Goal: Task Accomplishment & Management: Use online tool/utility

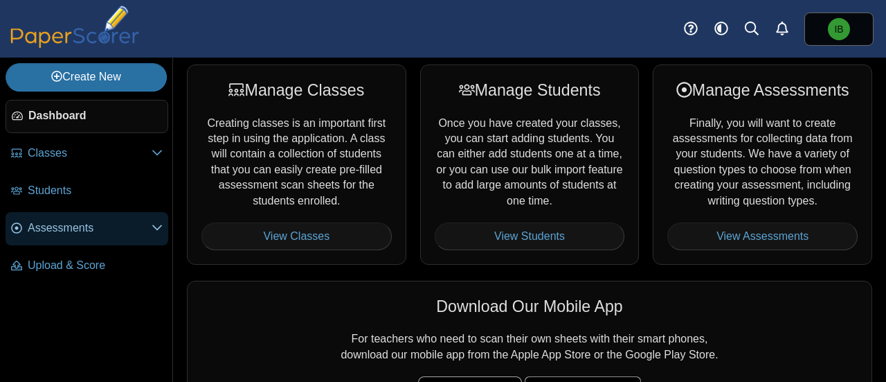
click at [62, 222] on span "Assessments" at bounding box center [90, 227] width 124 height 15
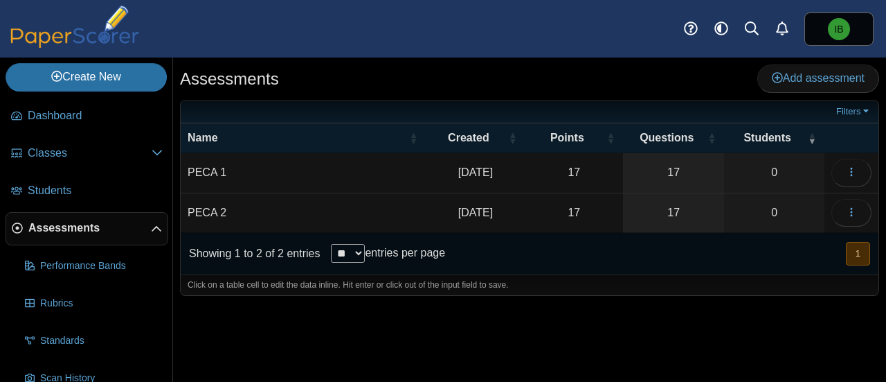
click at [79, 229] on span "Assessments" at bounding box center [89, 227] width 123 height 15
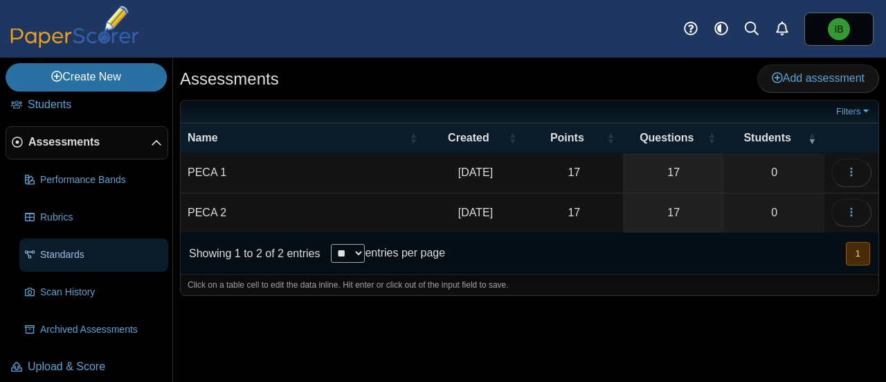
scroll to position [96, 0]
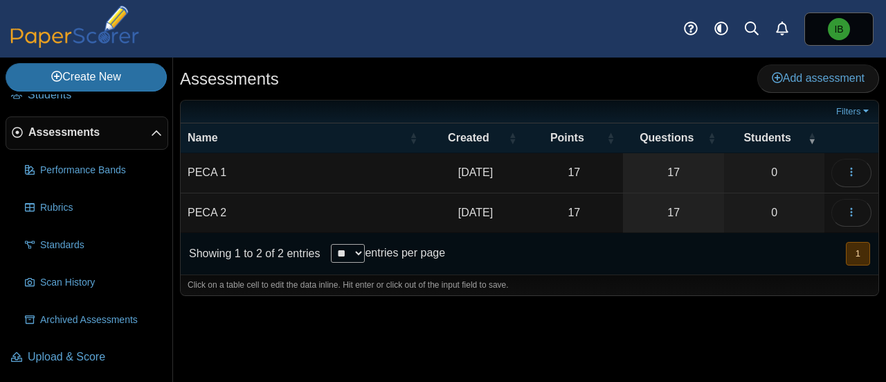
click at [53, 131] on span "Assessments" at bounding box center [89, 132] width 123 height 15
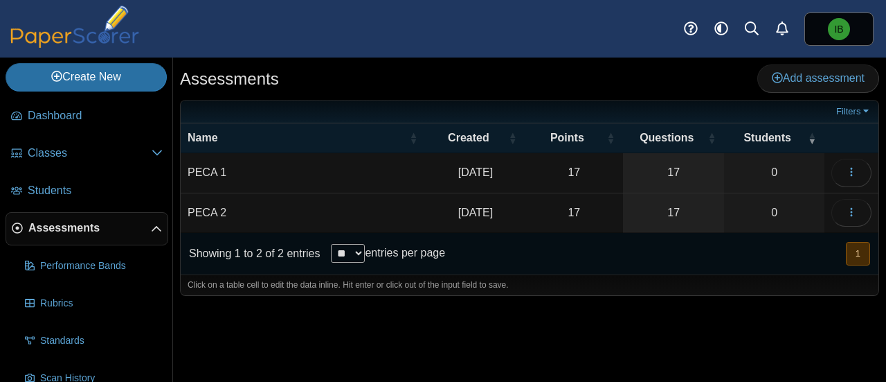
click at [151, 222] on link "Assessments" at bounding box center [87, 228] width 163 height 33
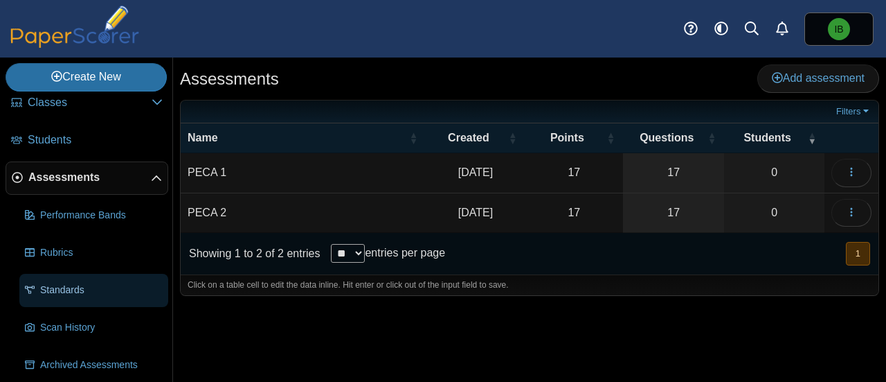
scroll to position [96, 0]
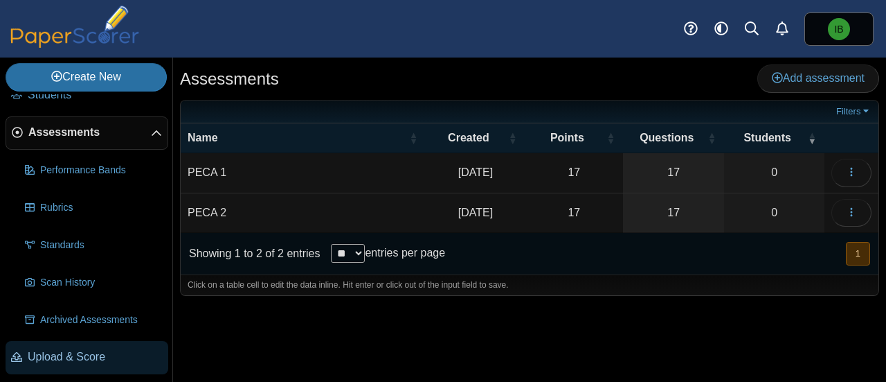
click at [82, 354] on span "Upload & Score" at bounding box center [95, 356] width 135 height 15
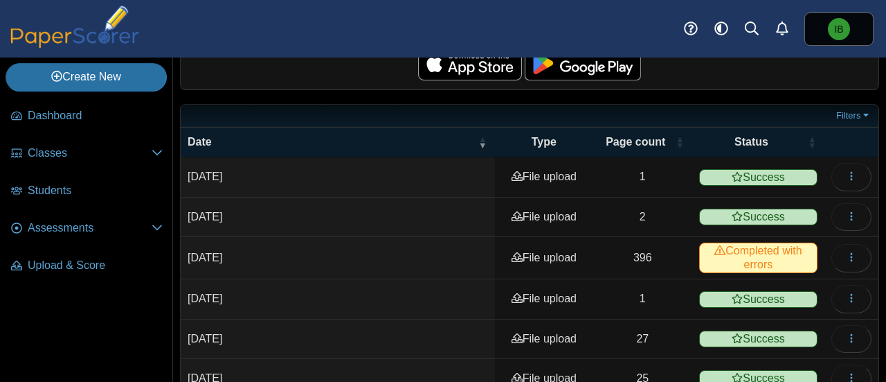
scroll to position [208, 0]
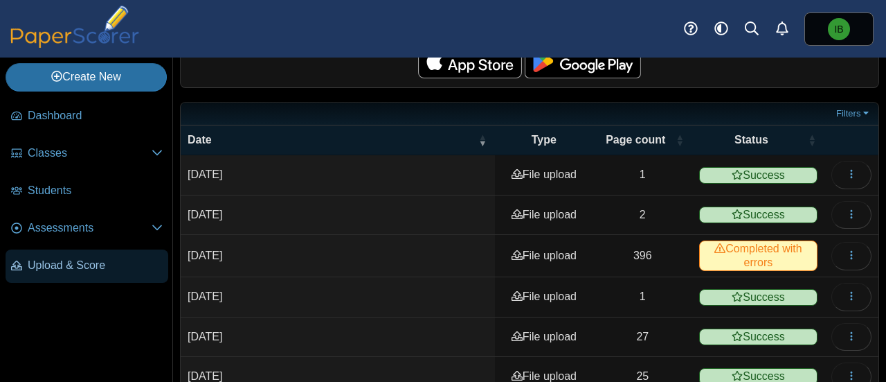
click at [79, 269] on span "Upload & Score" at bounding box center [95, 265] width 135 height 15
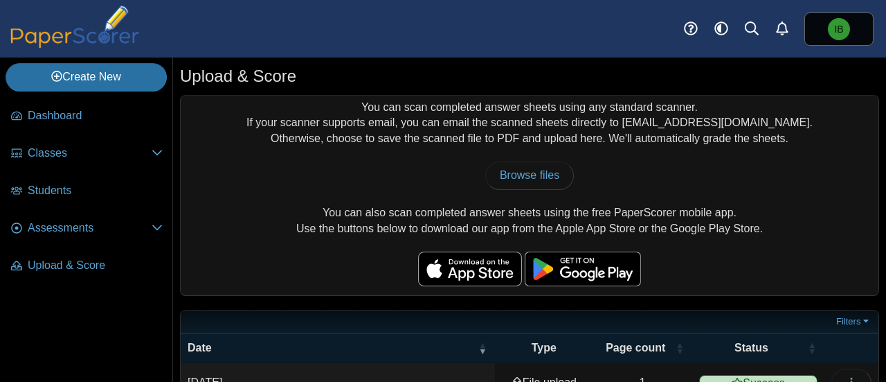
scroll to position [138, 0]
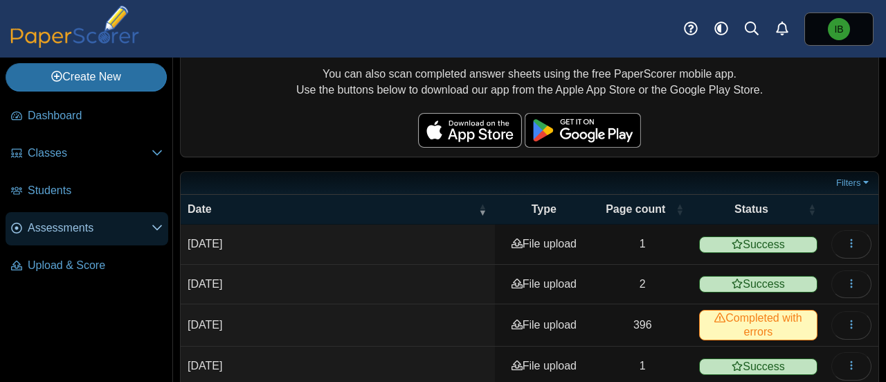
click at [107, 228] on span "Assessments" at bounding box center [90, 227] width 124 height 15
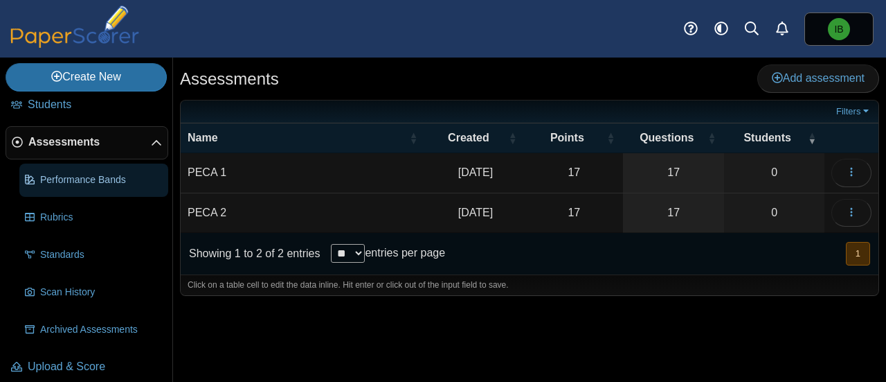
scroll to position [96, 0]
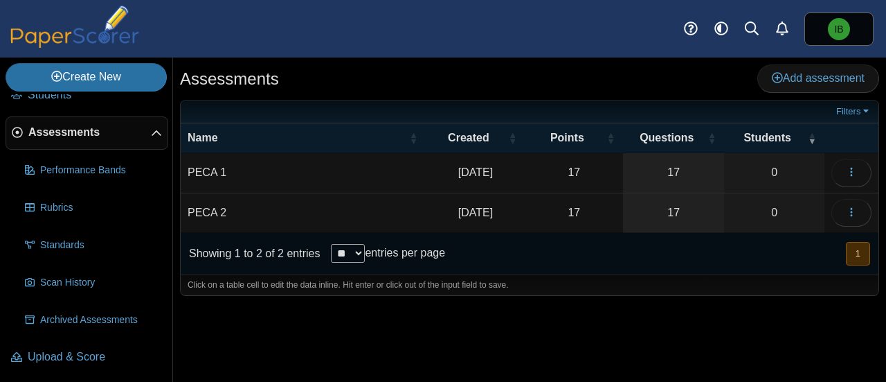
click at [215, 208] on td "PECA 2" at bounding box center [303, 212] width 245 height 39
click at [850, 207] on icon "button" at bounding box center [851, 211] width 11 height 11
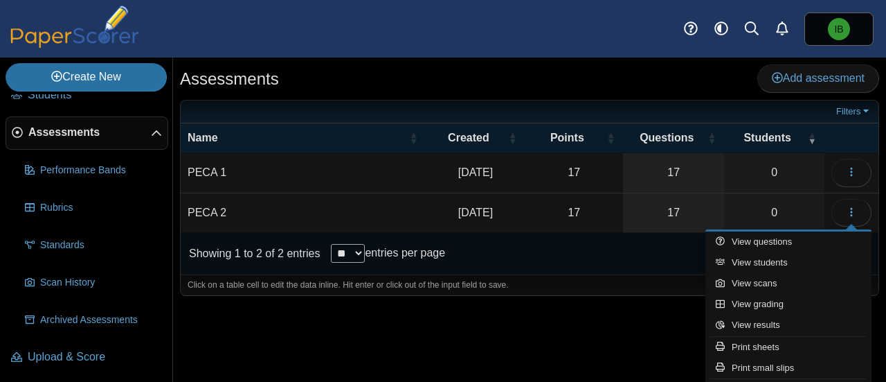
click at [423, 340] on div "Assessments Add assessment 17 0" at bounding box center [529, 219] width 713 height 324
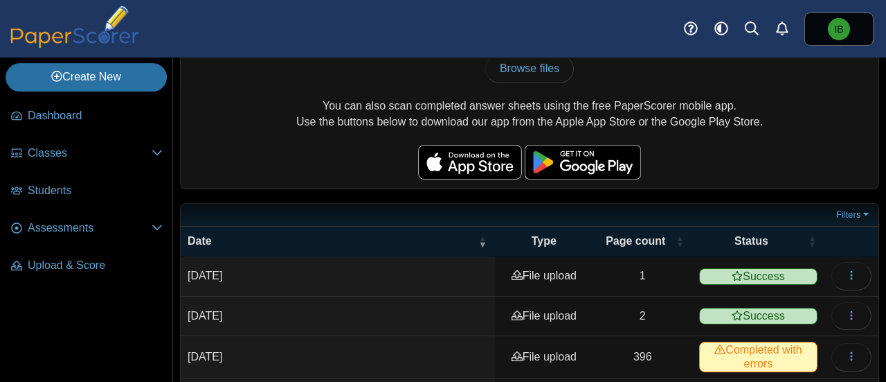
scroll to position [152, 0]
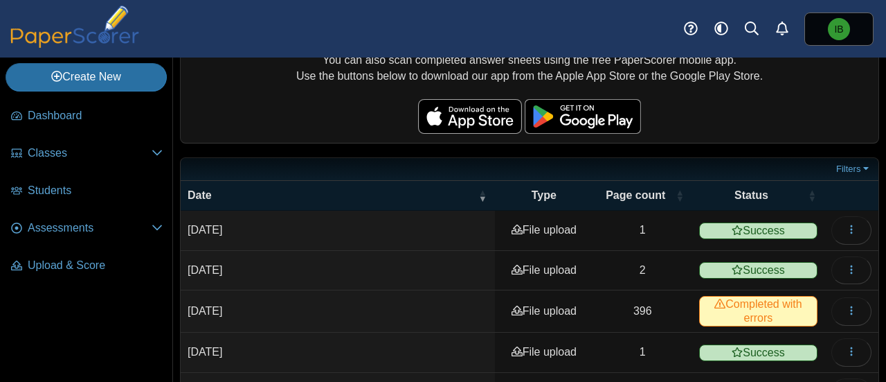
drag, startPoint x: 191, startPoint y: 228, endPoint x: 235, endPoint y: 226, distance: 44.3
click at [222, 226] on time "Apr 19, 2025" at bounding box center [205, 230] width 35 height 12
click at [299, 229] on td "Apr 19, 2025" at bounding box center [338, 230] width 314 height 39
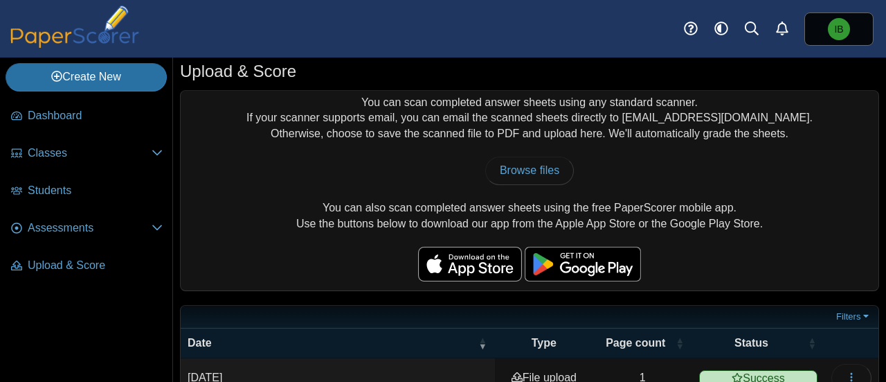
scroll to position [0, 0]
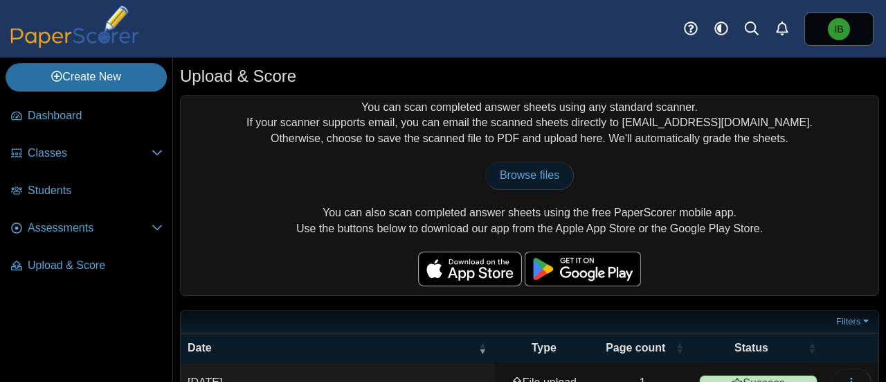
click at [507, 171] on span "Browse files" at bounding box center [530, 175] width 60 height 12
type input "**********"
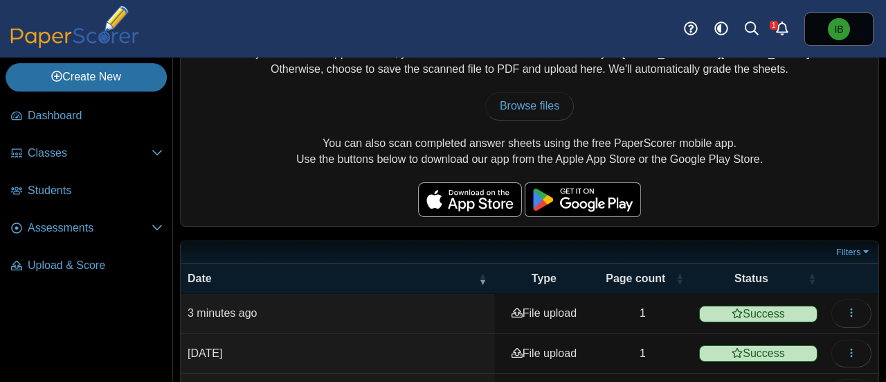
scroll to position [138, 0]
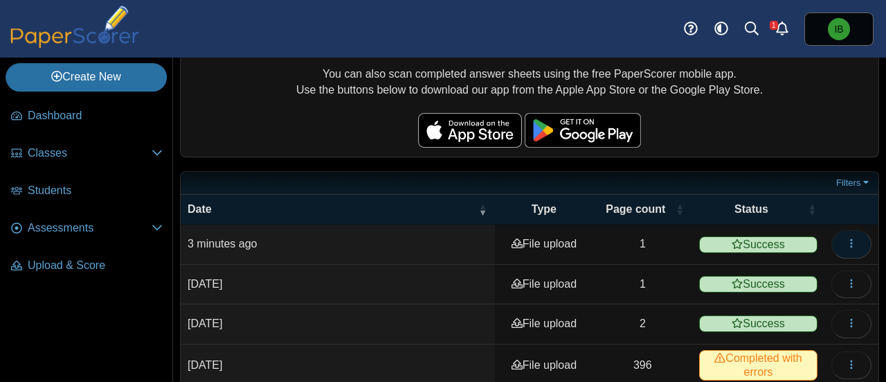
click at [846, 238] on span "button" at bounding box center [851, 244] width 11 height 12
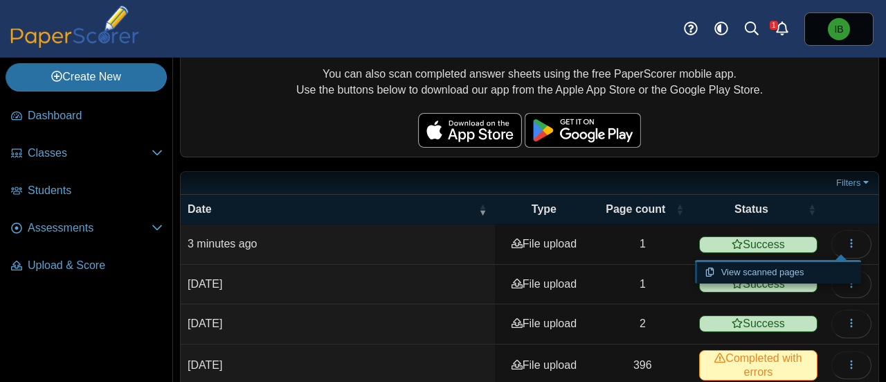
click at [798, 270] on link "View scanned pages" at bounding box center [778, 272] width 166 height 21
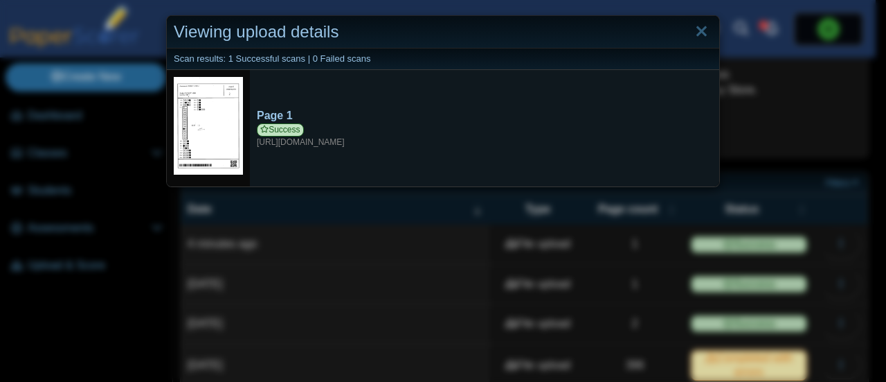
click at [273, 111] on div "Page 1" at bounding box center [485, 115] width 456 height 15
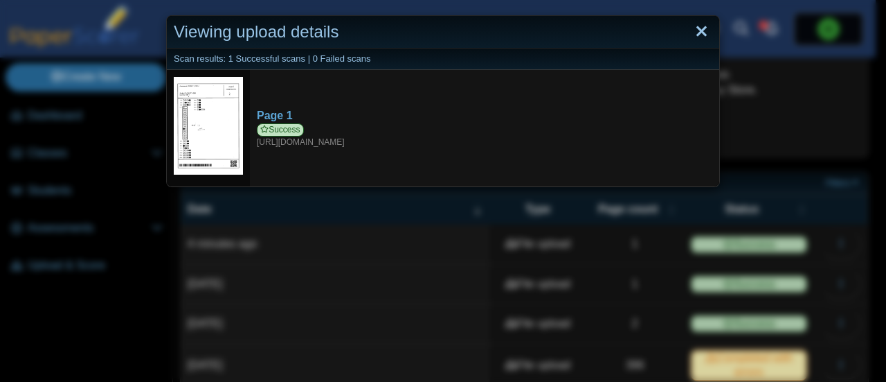
click at [697, 27] on link "Close" at bounding box center [701, 32] width 21 height 24
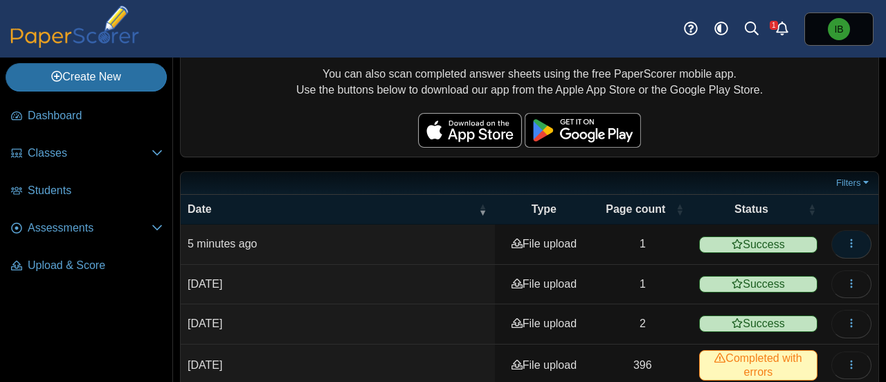
click at [837, 230] on button "button" at bounding box center [852, 244] width 40 height 28
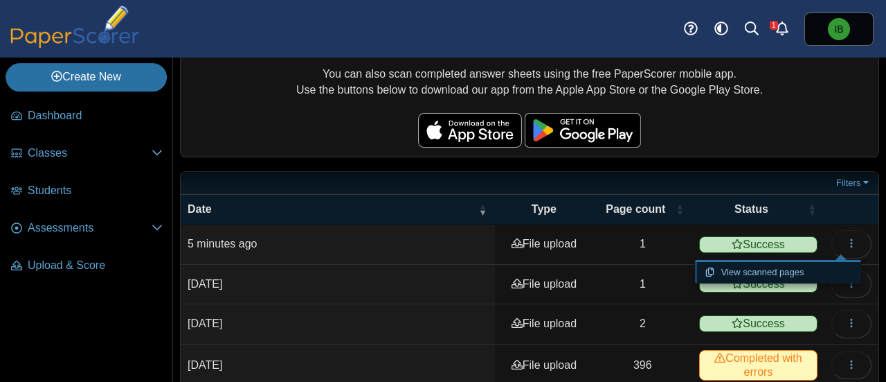
click at [786, 274] on link "View scanned pages" at bounding box center [778, 272] width 166 height 21
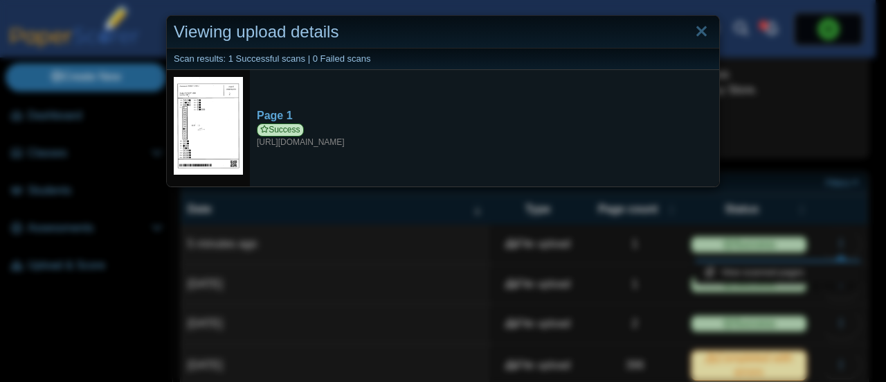
click at [189, 132] on img at bounding box center [208, 126] width 69 height 98
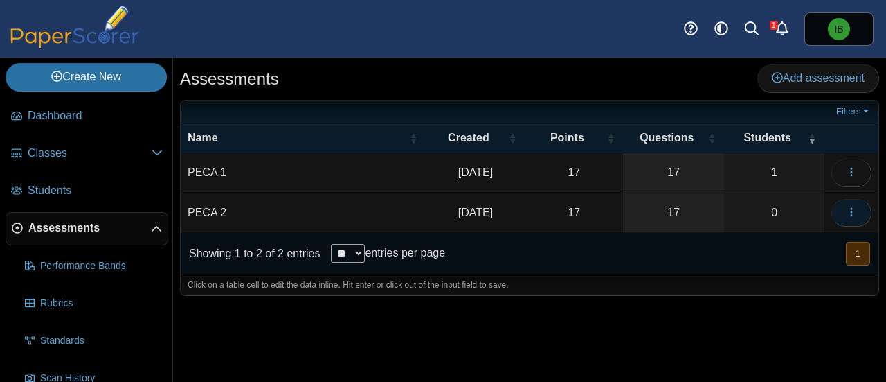
click at [847, 207] on icon "button" at bounding box center [851, 211] width 11 height 11
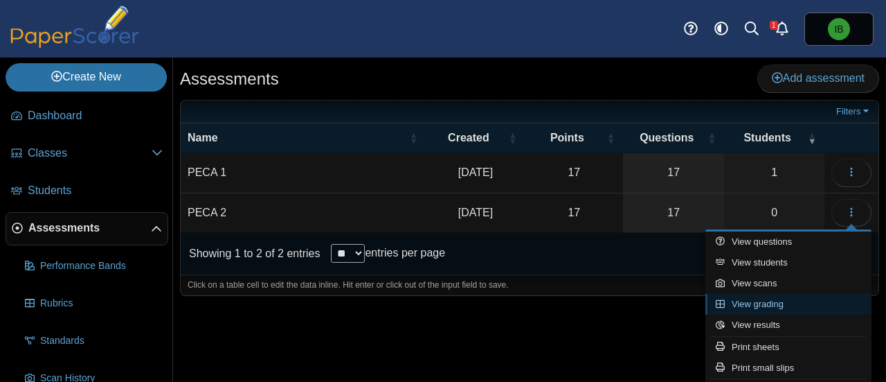
click at [746, 307] on link "View grading" at bounding box center [789, 304] width 166 height 21
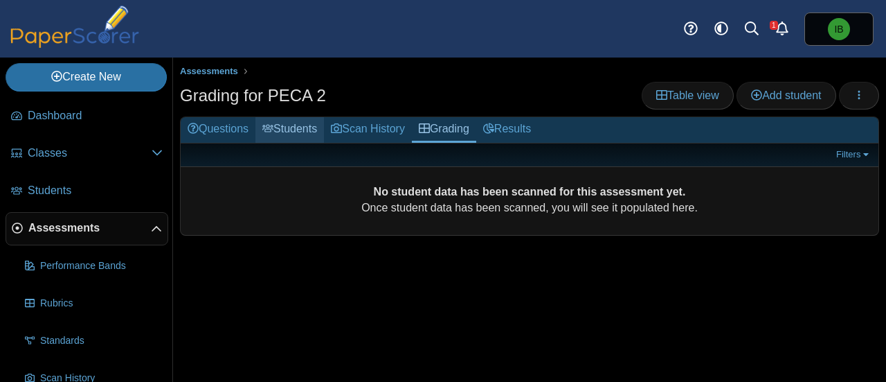
click at [298, 131] on link "Students" at bounding box center [290, 130] width 69 height 26
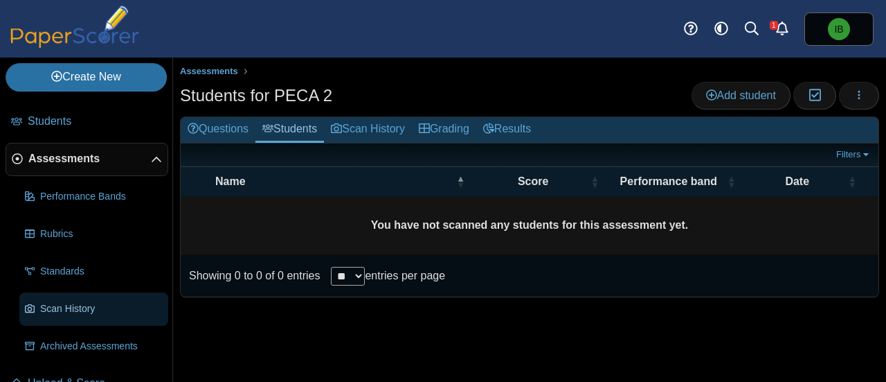
scroll to position [96, 0]
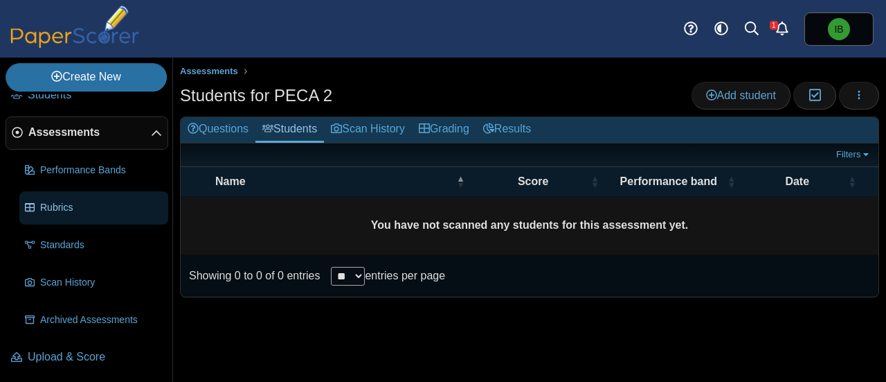
click at [57, 201] on span "Rubrics" at bounding box center [101, 208] width 123 height 14
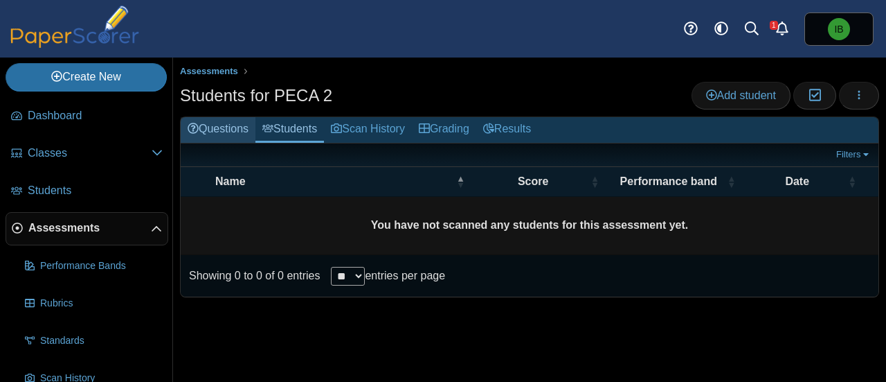
click at [228, 125] on link "Questions" at bounding box center [218, 130] width 75 height 26
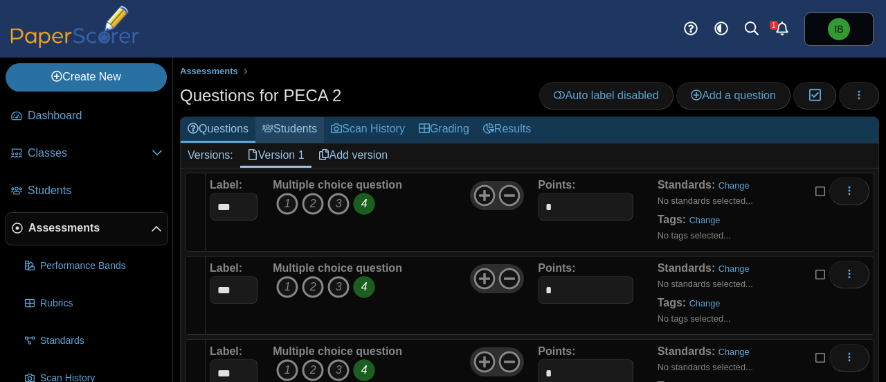
click at [285, 131] on link "Students" at bounding box center [290, 130] width 69 height 26
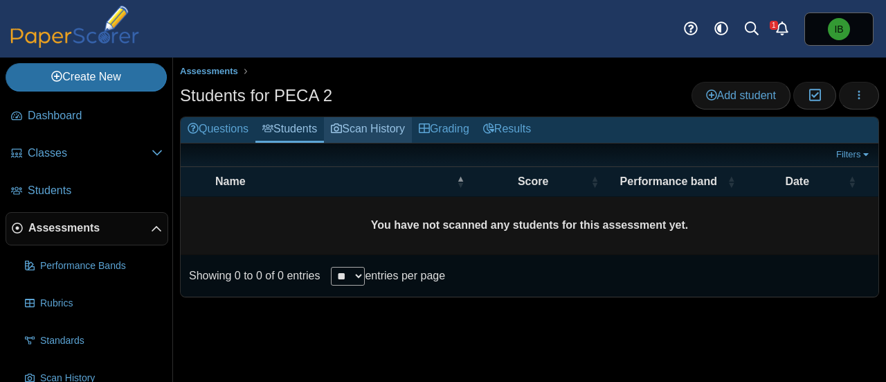
click at [352, 125] on link "Scan History" at bounding box center [368, 130] width 88 height 26
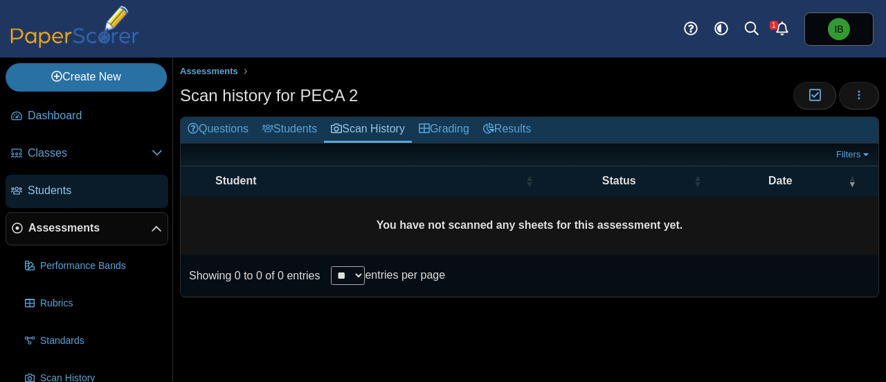
click at [64, 198] on link "Students" at bounding box center [87, 191] width 163 height 33
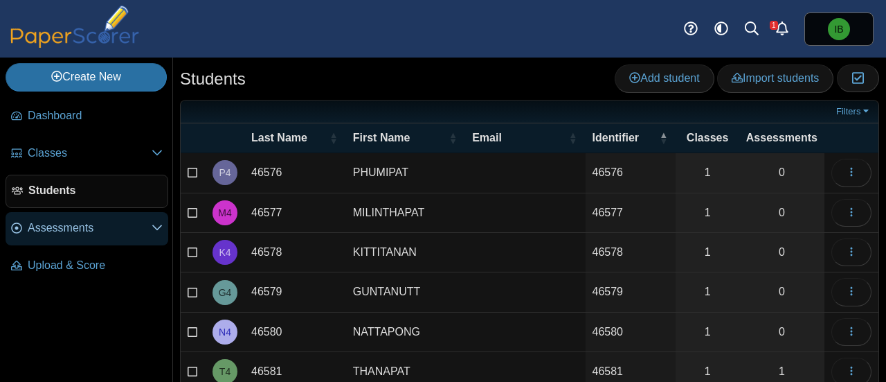
click at [87, 228] on span "Assessments" at bounding box center [90, 227] width 124 height 15
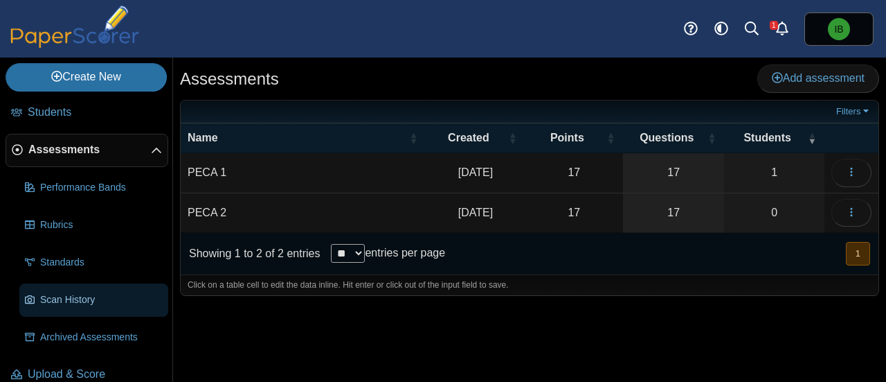
scroll to position [96, 0]
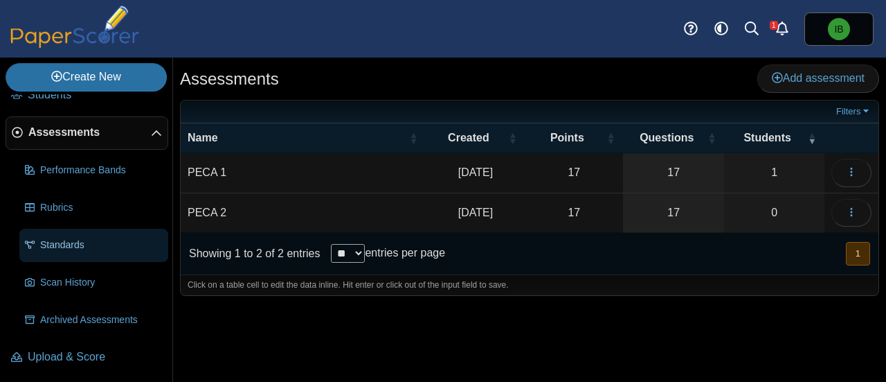
click at [88, 244] on span "Standards" at bounding box center [101, 245] width 123 height 14
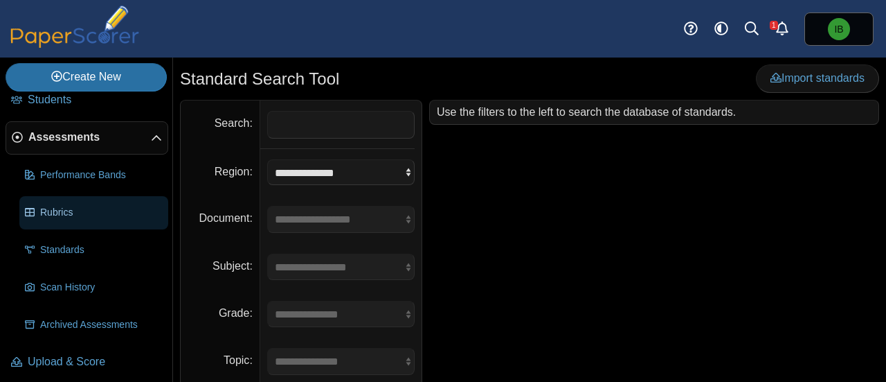
scroll to position [96, 0]
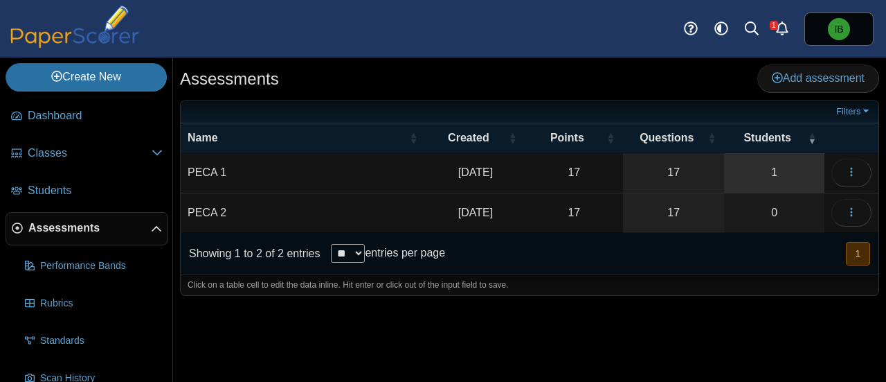
click at [782, 174] on link "1" at bounding box center [774, 172] width 100 height 39
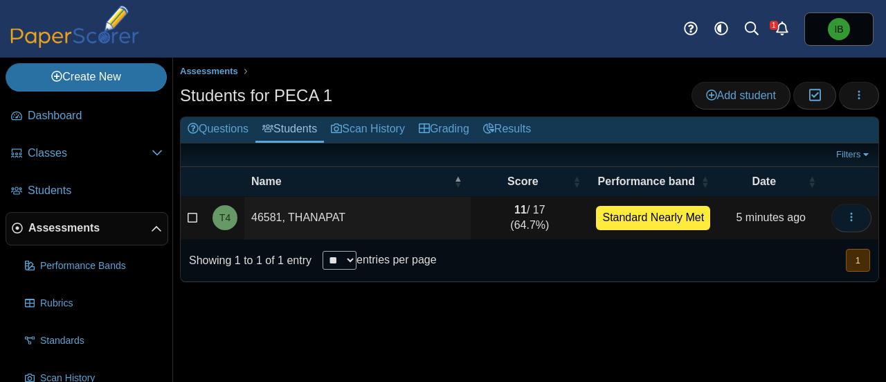
click at [853, 211] on icon "button" at bounding box center [851, 216] width 11 height 11
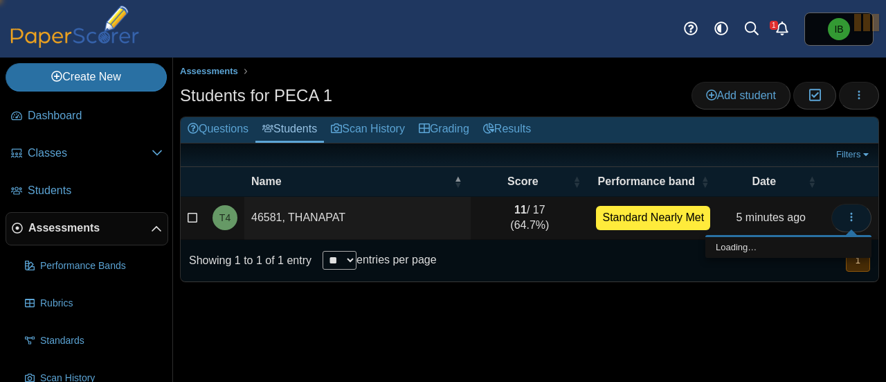
click at [853, 211] on icon "button" at bounding box center [851, 216] width 11 height 11
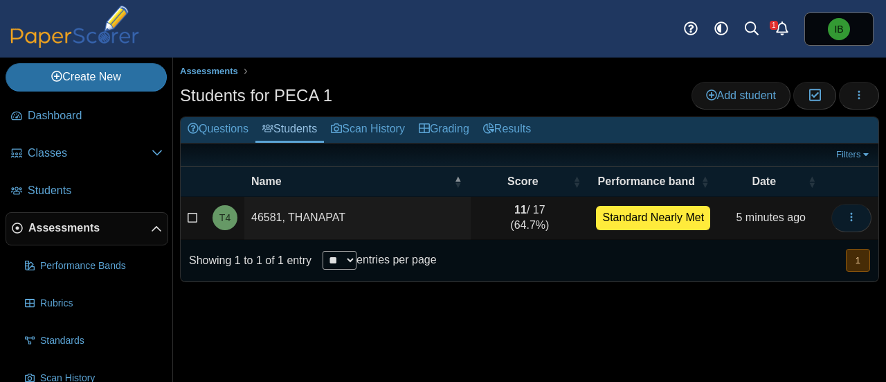
click at [852, 211] on icon "button" at bounding box center [851, 216] width 11 height 11
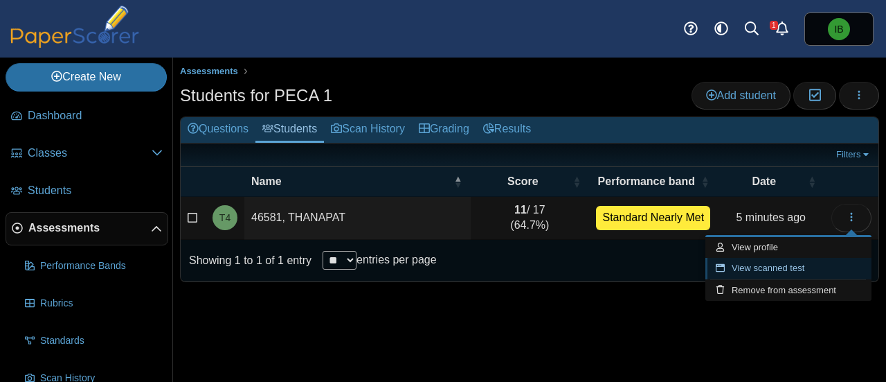
click at [778, 269] on link "View scanned test" at bounding box center [789, 268] width 166 height 21
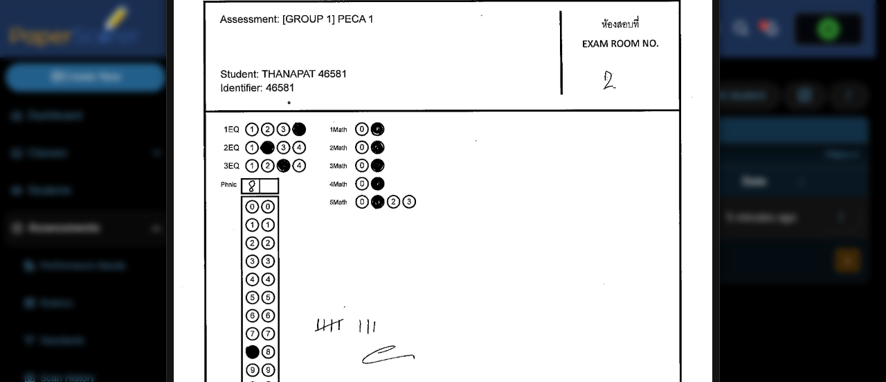
scroll to position [138, 0]
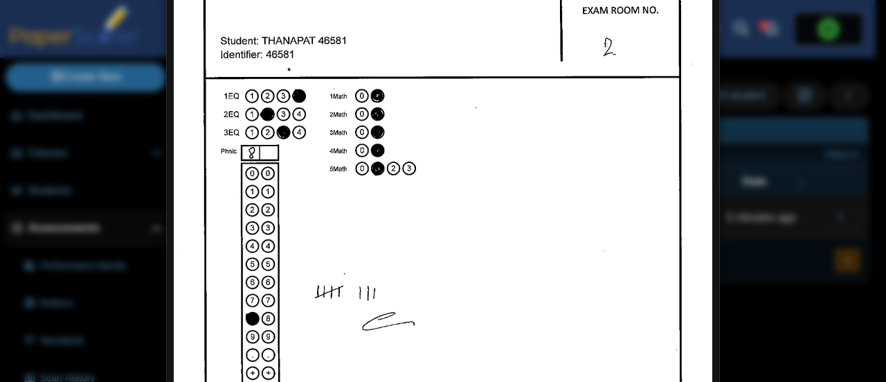
click at [122, 229] on div "Viewing scanned pages for THANAPAT 46581" at bounding box center [443, 191] width 886 height 382
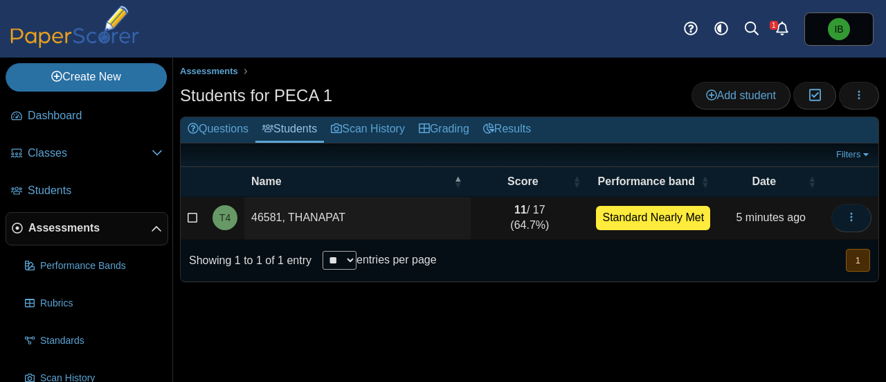
click at [852, 211] on icon "button" at bounding box center [851, 216] width 11 height 11
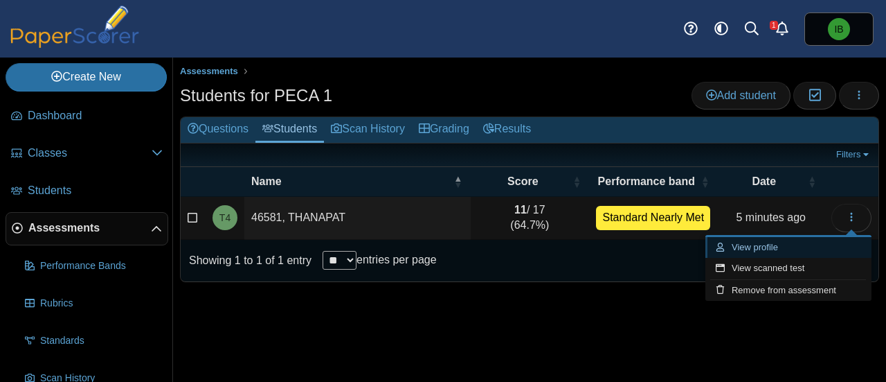
click at [768, 251] on link "View profile" at bounding box center [789, 247] width 166 height 21
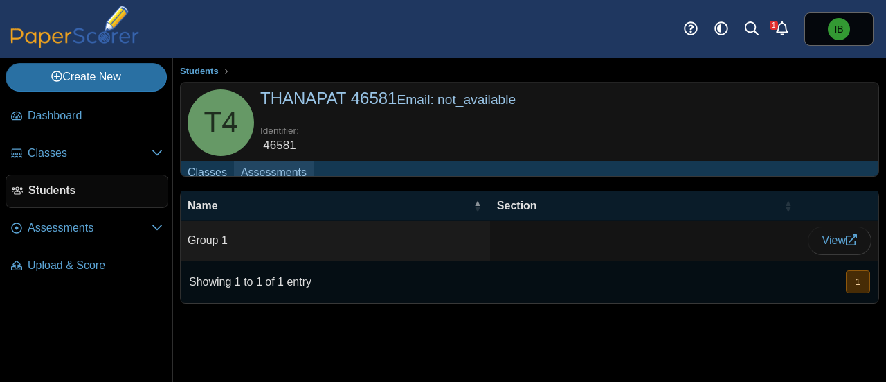
click at [269, 172] on link "Assessments" at bounding box center [274, 174] width 80 height 26
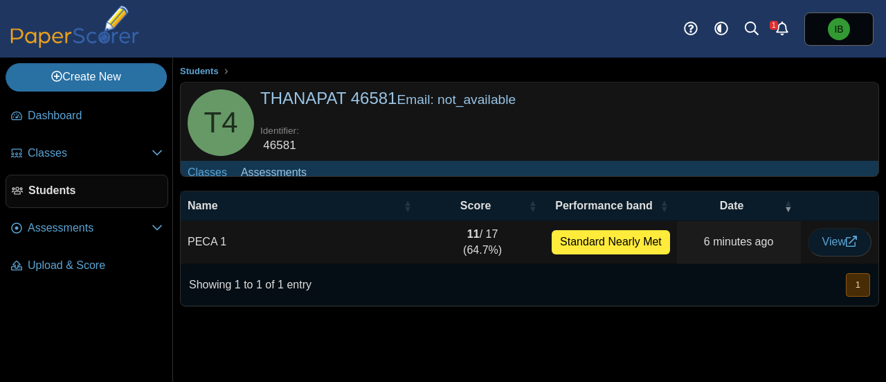
click at [839, 247] on span "View" at bounding box center [840, 241] width 35 height 12
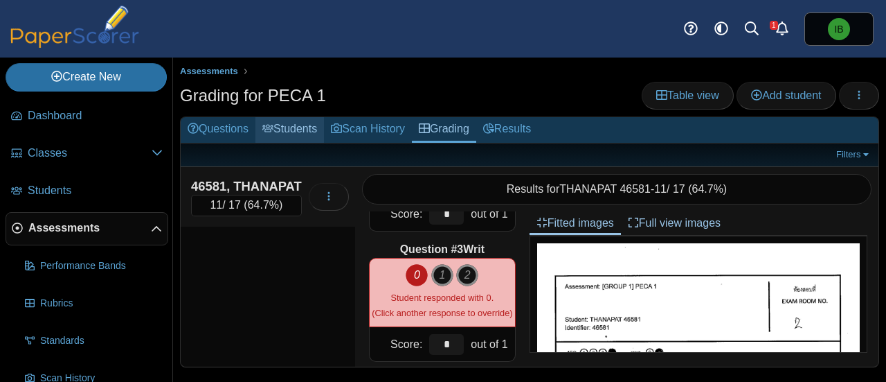
click at [299, 129] on link "Students" at bounding box center [290, 130] width 69 height 26
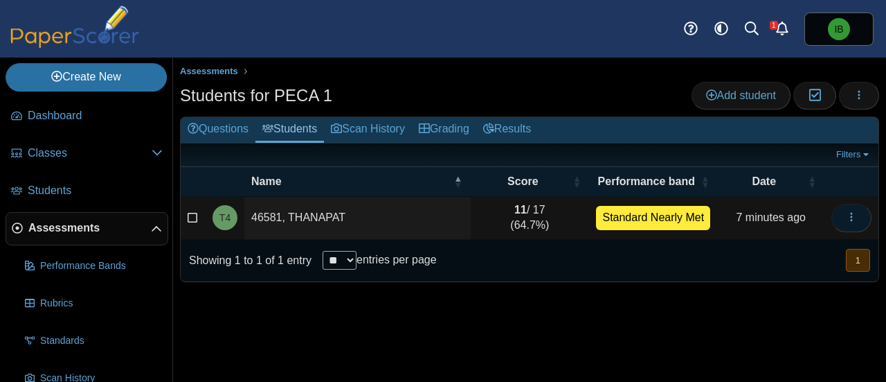
click at [850, 218] on icon "button" at bounding box center [851, 216] width 11 height 11
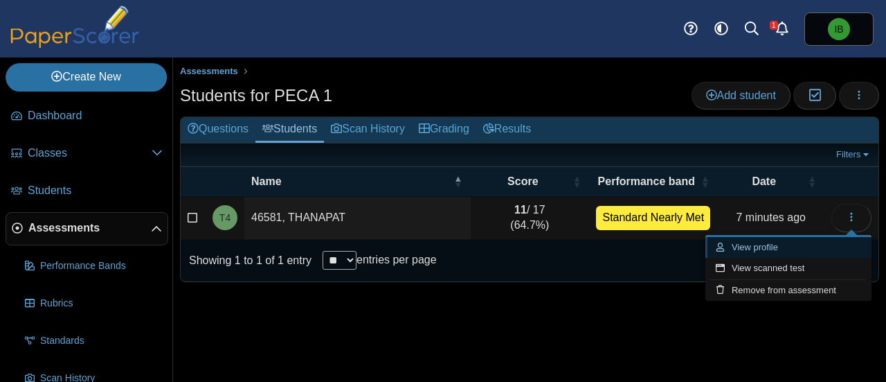
click at [760, 249] on link "View profile" at bounding box center [789, 247] width 166 height 21
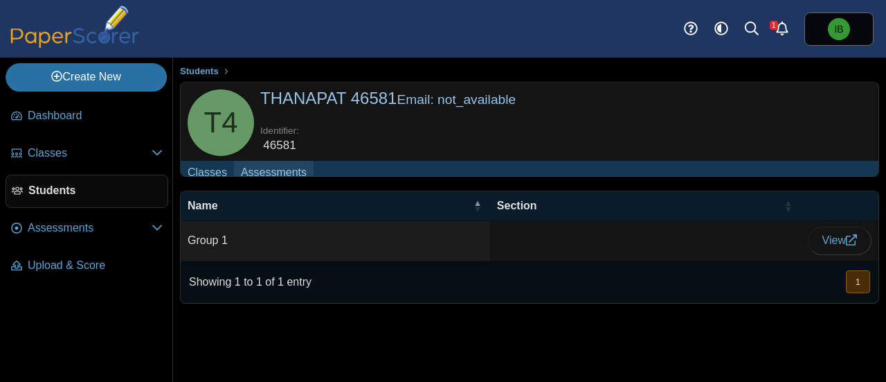
click at [263, 172] on link "Assessments" at bounding box center [274, 174] width 80 height 26
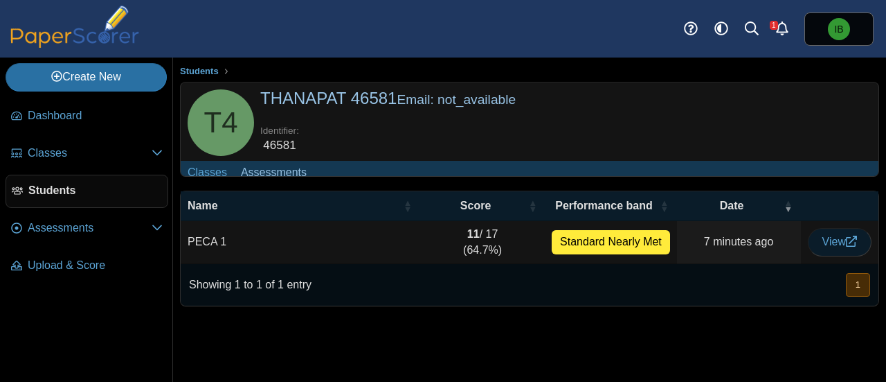
click at [824, 245] on span "View" at bounding box center [840, 241] width 35 height 12
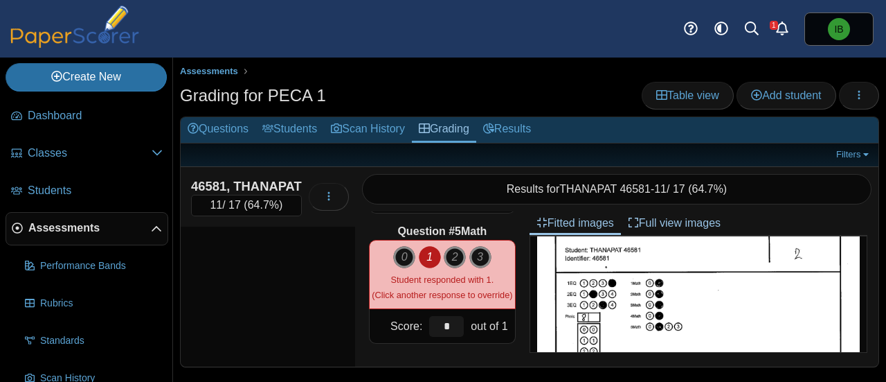
scroll to position [2078, 0]
